Goal: Information Seeking & Learning: Learn about a topic

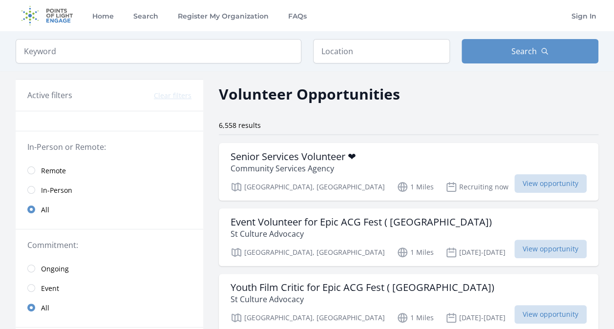
click at [118, 64] on div "Keyword Location Search" at bounding box center [307, 51] width 614 height 40
click at [99, 48] on input "search" at bounding box center [159, 51] width 286 height 24
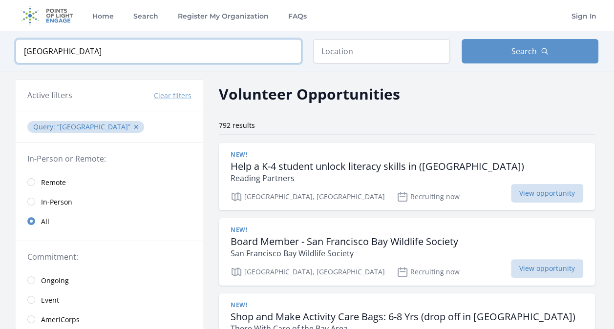
type input "[GEOGRAPHIC_DATA]"
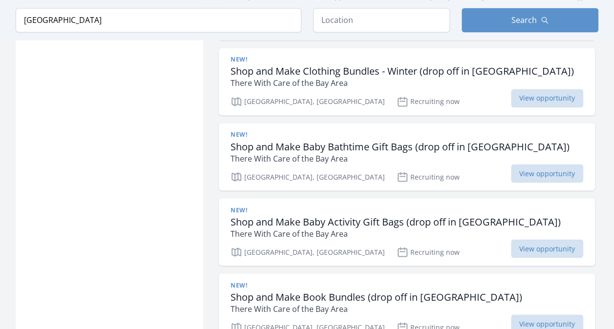
scroll to position [773, 0]
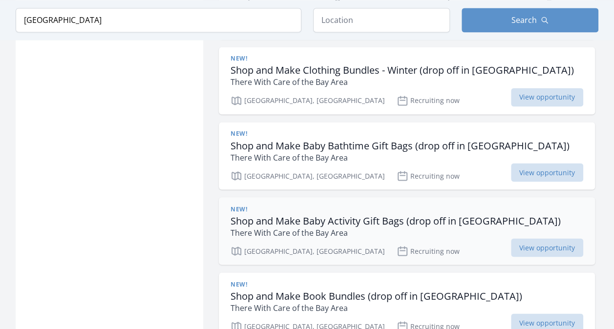
click at [375, 215] on h3 "Shop and Make Baby Activity Gift Bags (drop off in [GEOGRAPHIC_DATA])" at bounding box center [396, 221] width 330 height 12
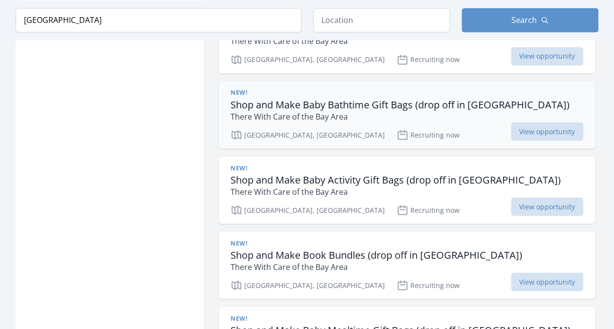
scroll to position [858, 0]
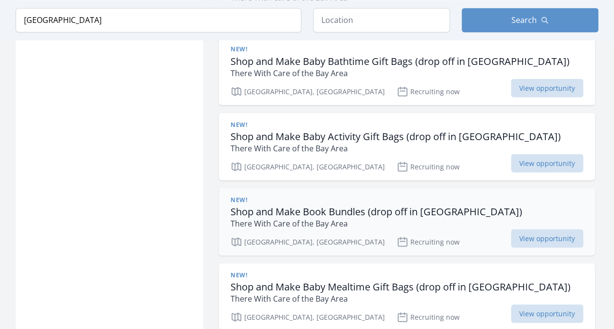
click at [277, 211] on h3 "Shop and Make Book Bundles (drop off in [GEOGRAPHIC_DATA])" at bounding box center [377, 212] width 292 height 12
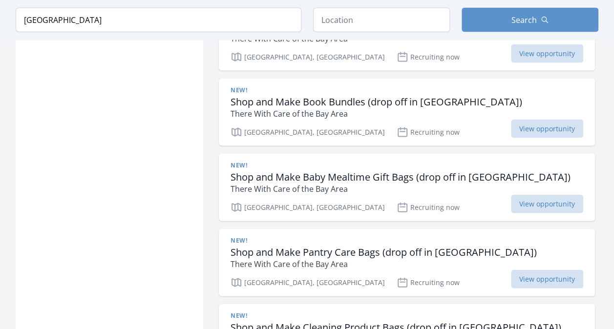
scroll to position [952, 0]
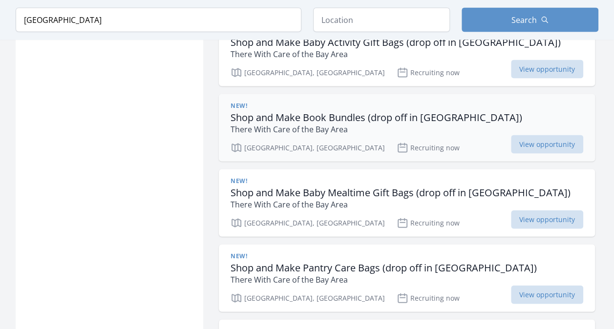
click at [299, 116] on h3 "Shop and Make Book Bundles (drop off in [GEOGRAPHIC_DATA])" at bounding box center [377, 118] width 292 height 12
click at [298, 113] on h3 "Shop and Make Book Bundles (drop off in [GEOGRAPHIC_DATA])" at bounding box center [377, 118] width 292 height 12
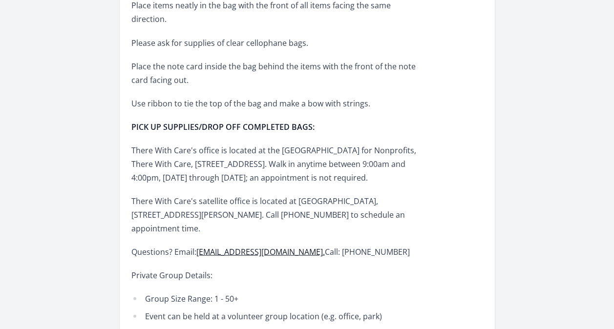
scroll to position [880, 0]
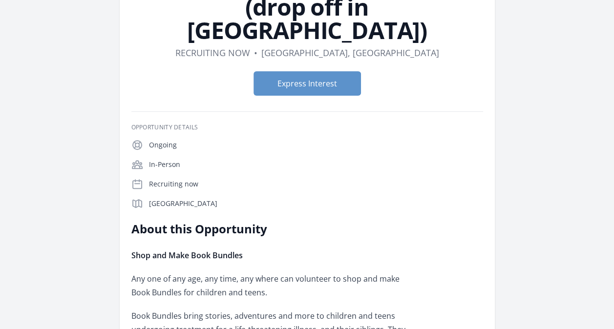
scroll to position [102, 0]
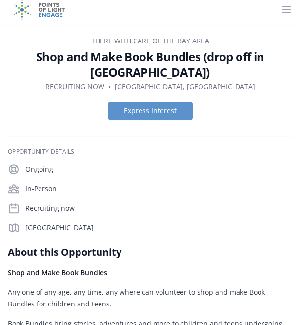
scroll to position [7, 0]
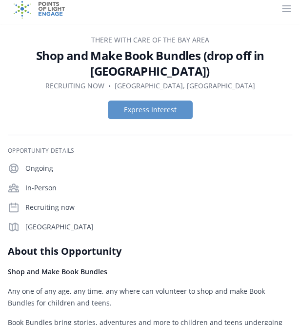
click at [168, 277] on p "Shop and Make Book Bundles" at bounding box center [150, 272] width 285 height 12
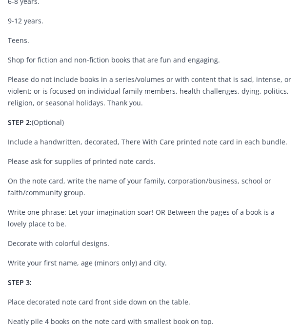
scroll to position [484, 0]
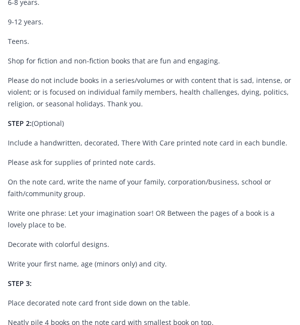
click at [63, 190] on p "On the note card, write the name of your family, corporation/business, school o…" at bounding box center [150, 187] width 285 height 23
click at [183, 205] on div "Shop and Make Book Bundles Any one of any age, any time, any where can voluntee…" at bounding box center [150, 187] width 285 height 797
click at [128, 128] on p "STEP 2: (Optional)" at bounding box center [150, 124] width 285 height 12
